Goal: Task Accomplishment & Management: Use online tool/utility

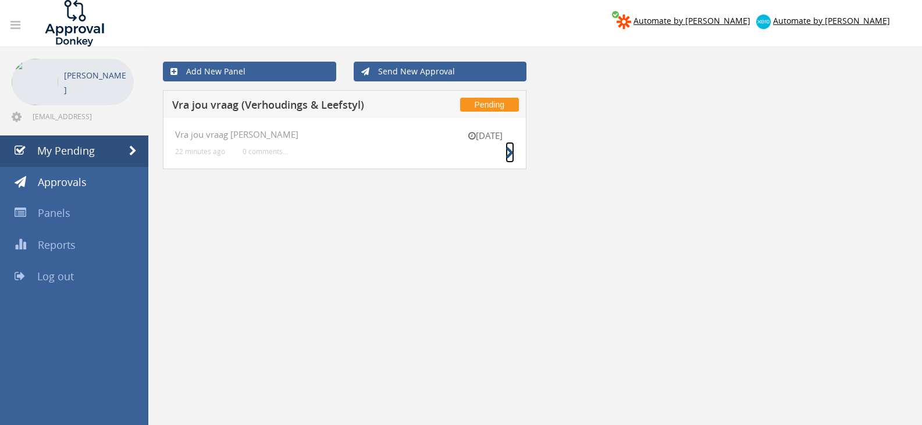
click at [508, 148] on icon at bounding box center [510, 153] width 9 height 12
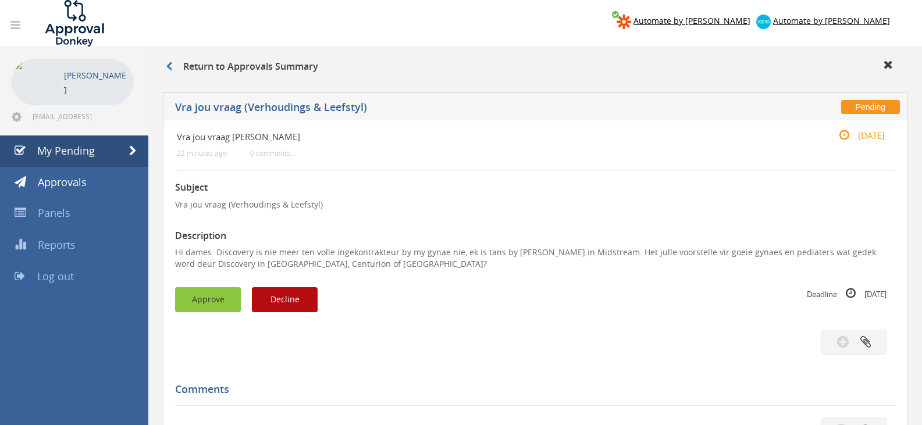
click at [208, 298] on button "Approve" at bounding box center [208, 299] width 66 height 25
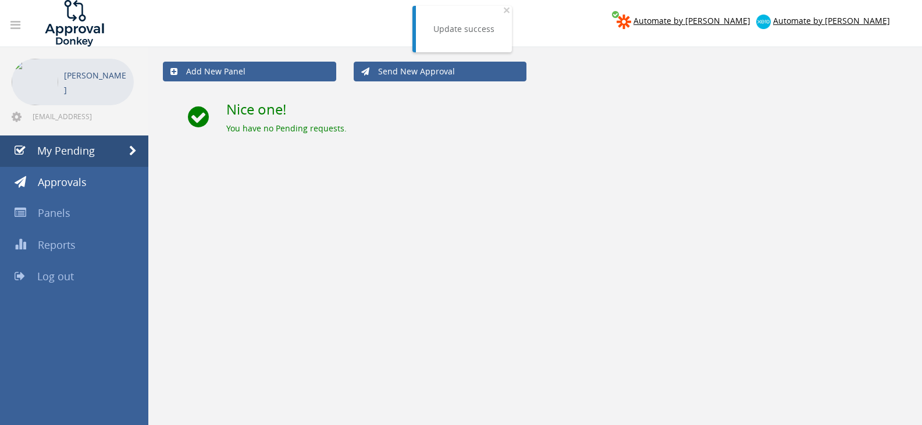
click at [58, 282] on span "Log out" at bounding box center [55, 276] width 37 height 14
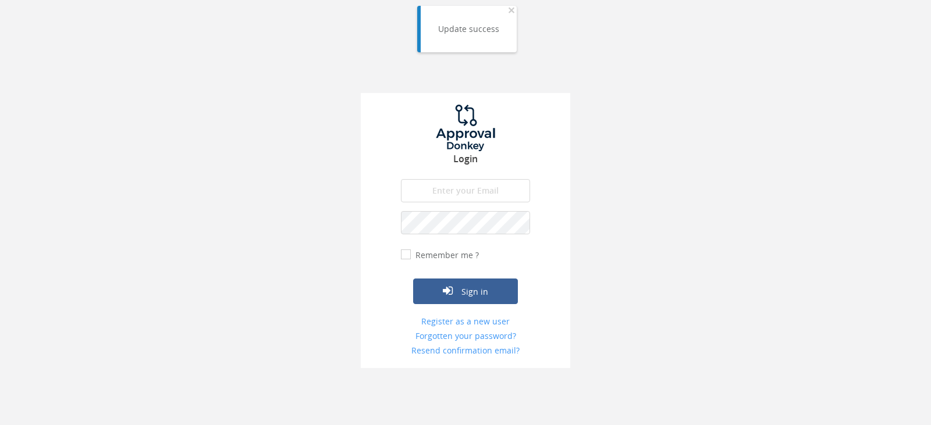
click at [480, 196] on input "email" at bounding box center [465, 190] width 129 height 23
click at [474, 185] on input "[EMAIL_ADDRESS][DOMAIN_NAME]" at bounding box center [465, 190] width 129 height 23
click at [474, 186] on input "[EMAIL_ADDRESS][DOMAIN_NAME]" at bounding box center [465, 190] width 129 height 23
type input "info@trouidees.co.za"
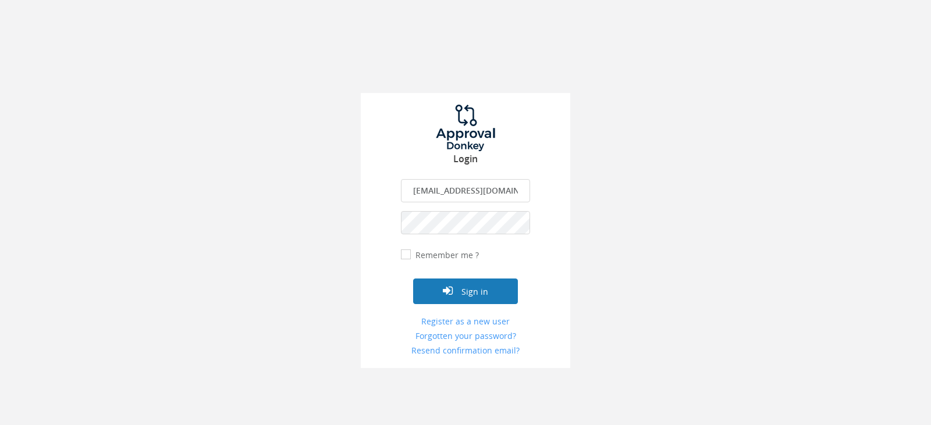
click at [448, 286] on icon "submit" at bounding box center [448, 291] width 10 height 12
click at [413, 279] on button "Sign in" at bounding box center [465, 292] width 105 height 26
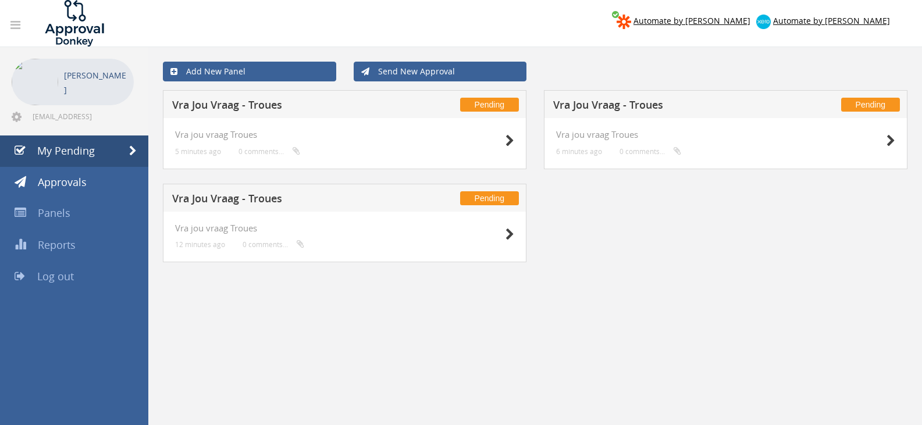
click at [518, 235] on div "Vra jou vraag Troues 12 minutes ago 0 comments..." at bounding box center [345, 237] width 364 height 51
click at [511, 234] on icon at bounding box center [510, 235] width 9 height 12
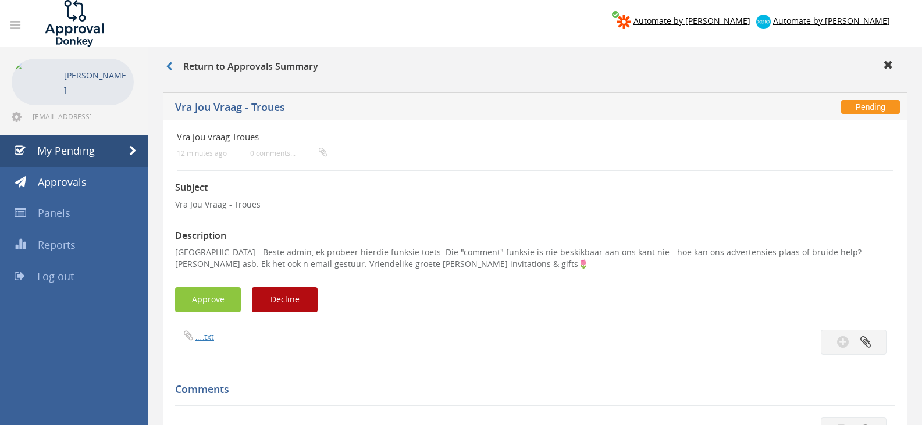
click at [538, 411] on div "Subject Vra Jou Vraag - Troues Description Pretoria - Beste admin, ek probeer h…" at bounding box center [535, 417] width 720 height 492
click at [300, 293] on button "Decline" at bounding box center [285, 299] width 66 height 25
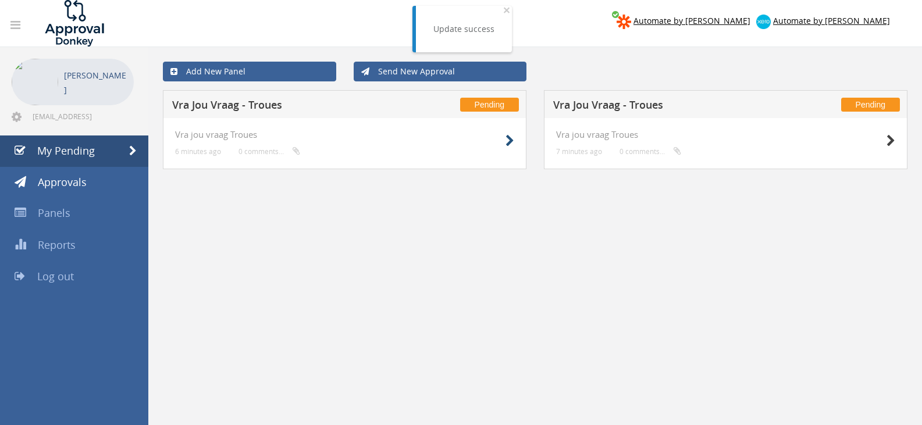
click at [500, 138] on div at bounding box center [485, 140] width 58 height 21
click at [512, 143] on icon at bounding box center [510, 141] width 9 height 12
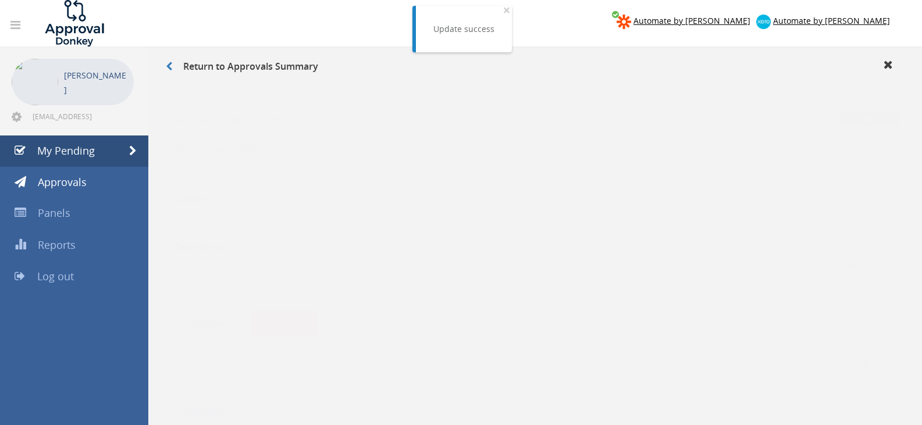
click at [207, 299] on button "Approve" at bounding box center [208, 311] width 66 height 25
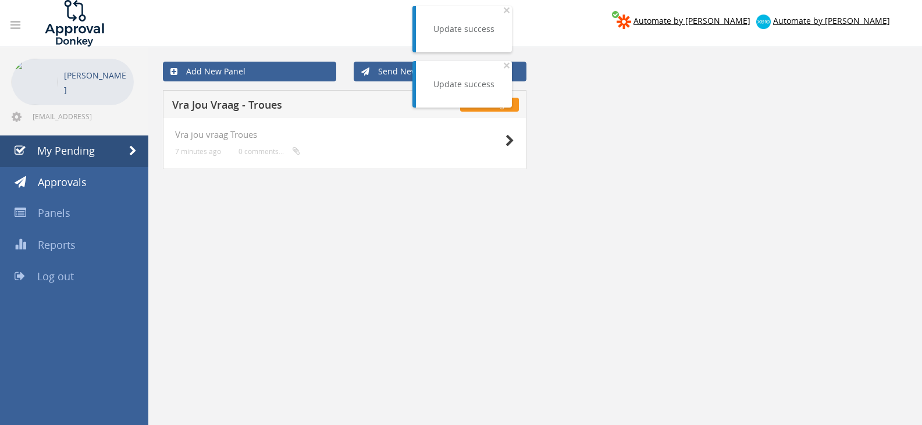
click at [500, 141] on div at bounding box center [485, 140] width 58 height 21
click at [502, 143] on div at bounding box center [485, 140] width 58 height 21
click at [504, 140] on div at bounding box center [485, 140] width 58 height 21
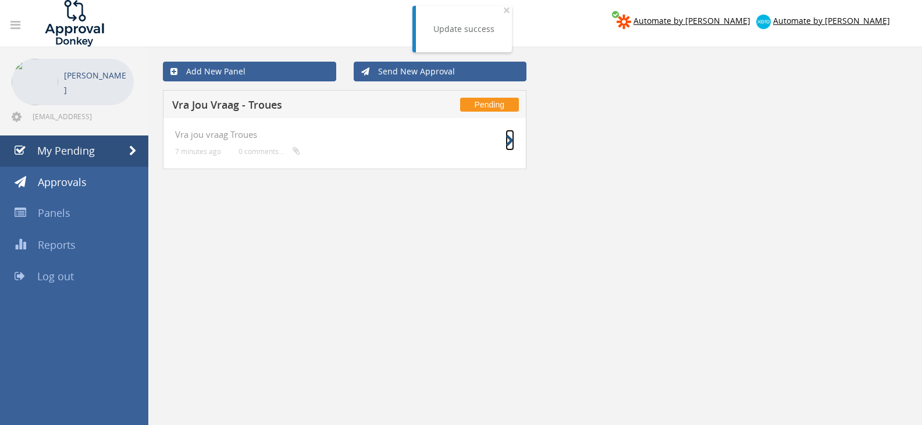
click at [510, 143] on icon at bounding box center [510, 141] width 9 height 12
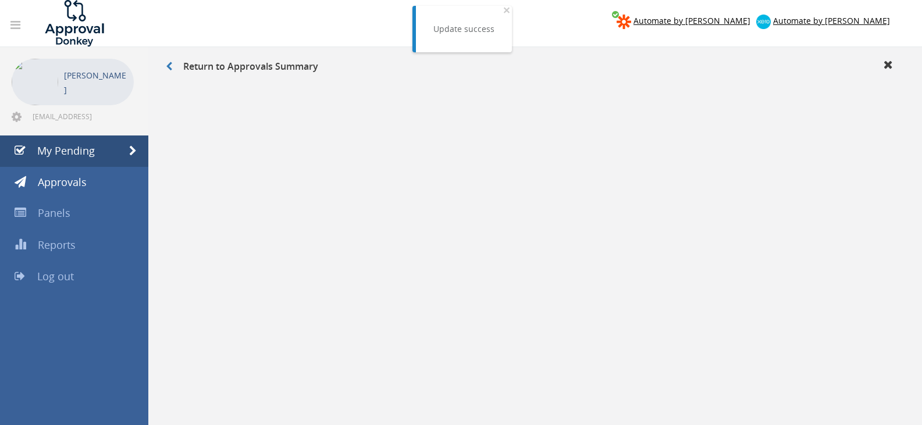
click at [209, 289] on button "Approve" at bounding box center [208, 288] width 66 height 25
